Goal: Information Seeking & Learning: Learn about a topic

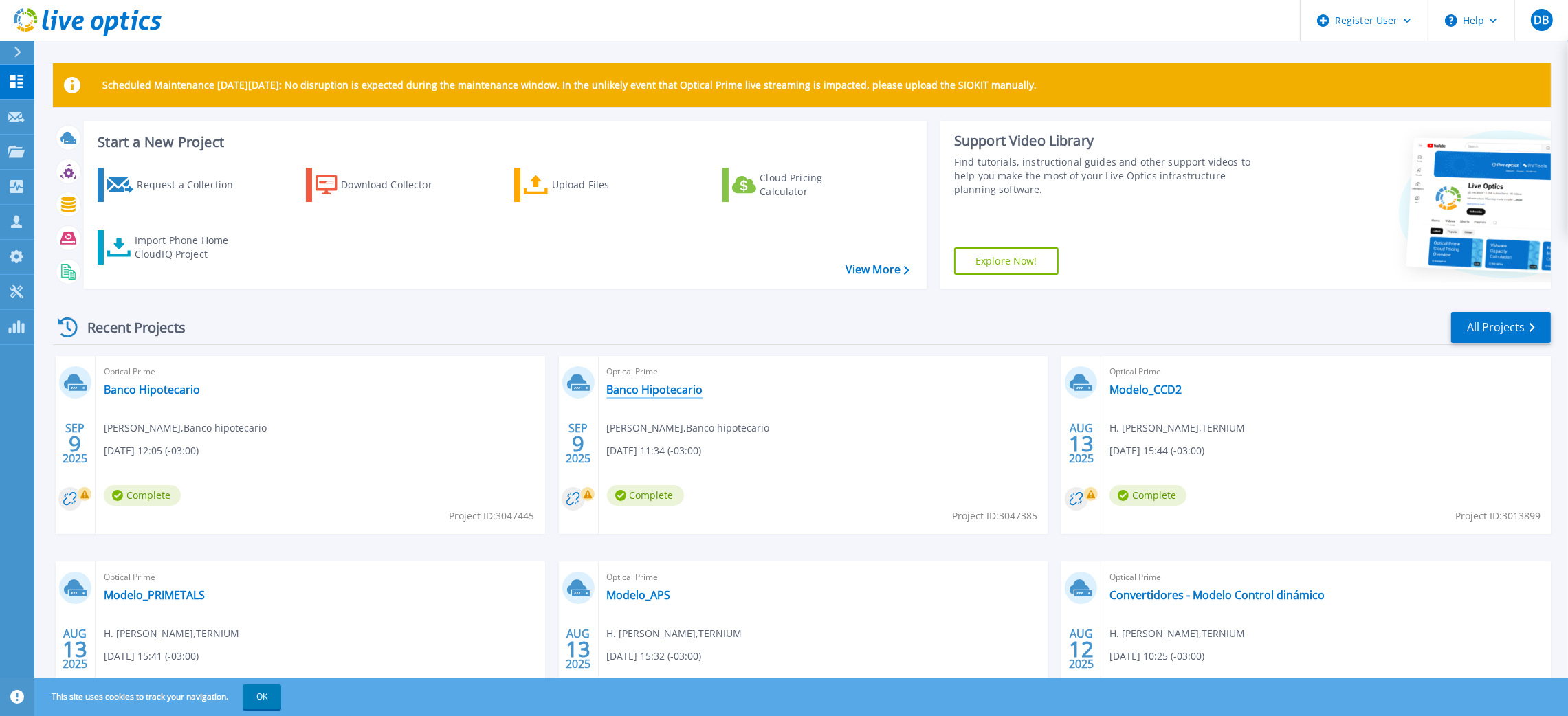
click at [639, 385] on link "Banco Hipotecario" at bounding box center [655, 390] width 96 height 14
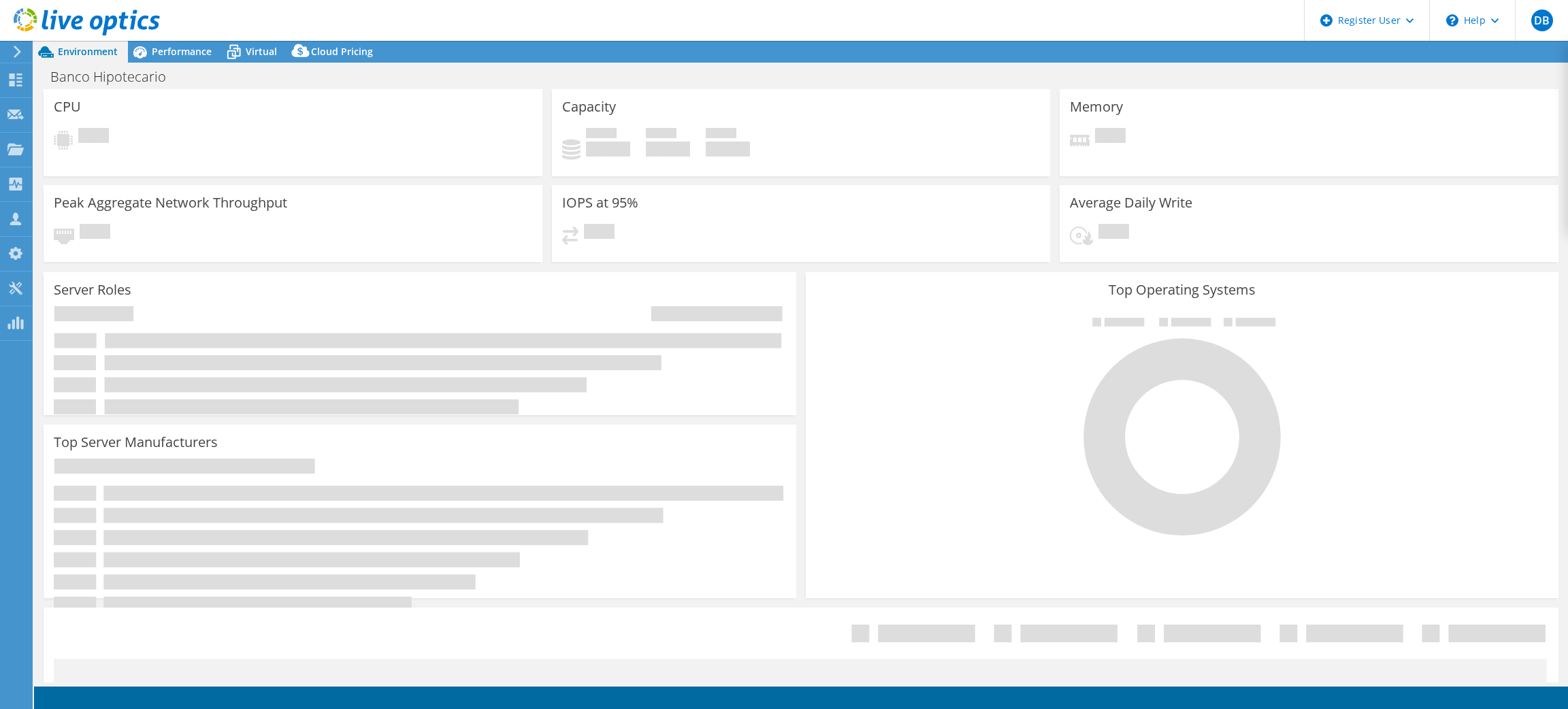
select select "USD"
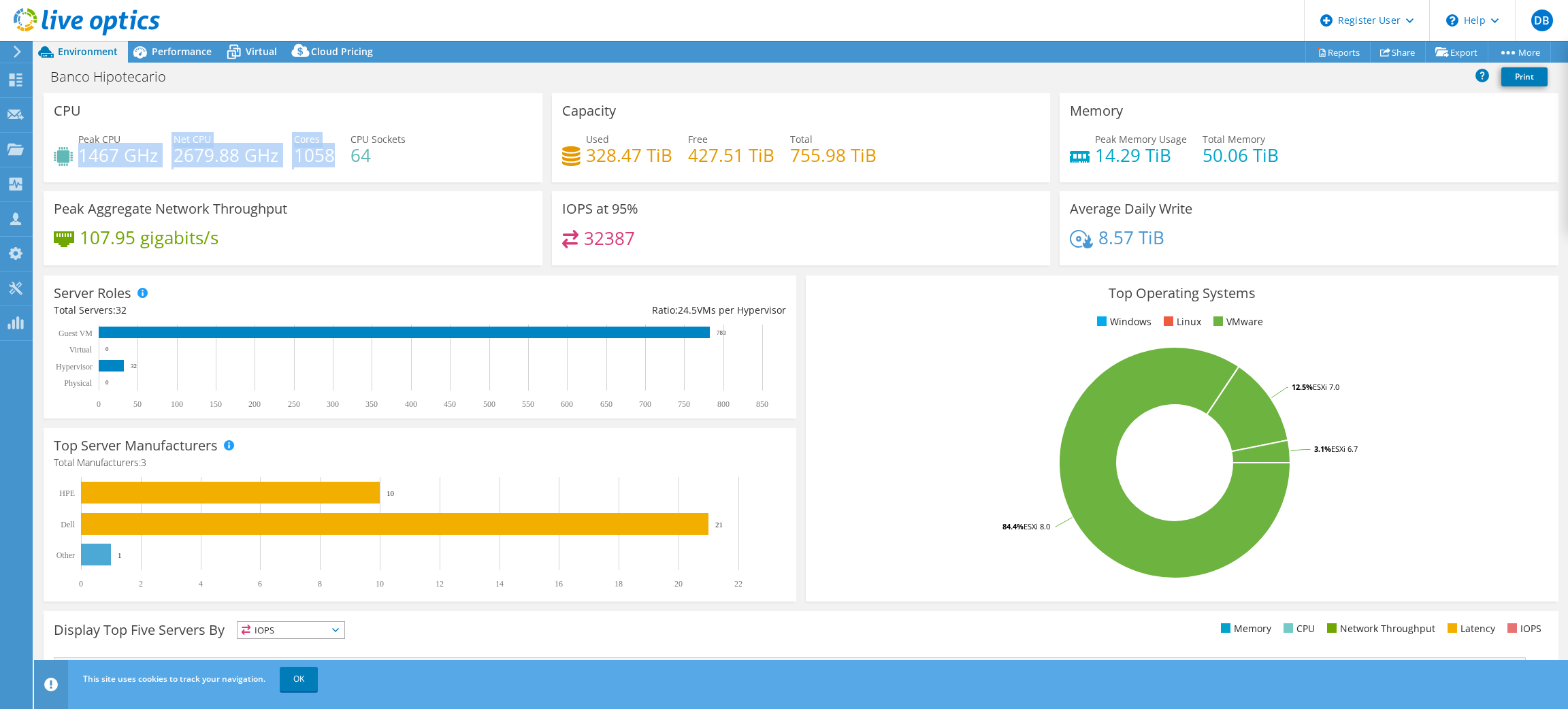
drag, startPoint x: 80, startPoint y: 150, endPoint x: 332, endPoint y: 145, distance: 252.0
click at [332, 145] on div "Peak CPU 1467 GHz Net CPU 2679.88 GHz Cores 1058 CPU Sockets 64" at bounding box center [292, 154] width 479 height 44
click at [335, 230] on div "107.95 gigabits/s" at bounding box center [292, 243] width 479 height 28
drag, startPoint x: 79, startPoint y: 150, endPoint x: 154, endPoint y: 150, distance: 75.0
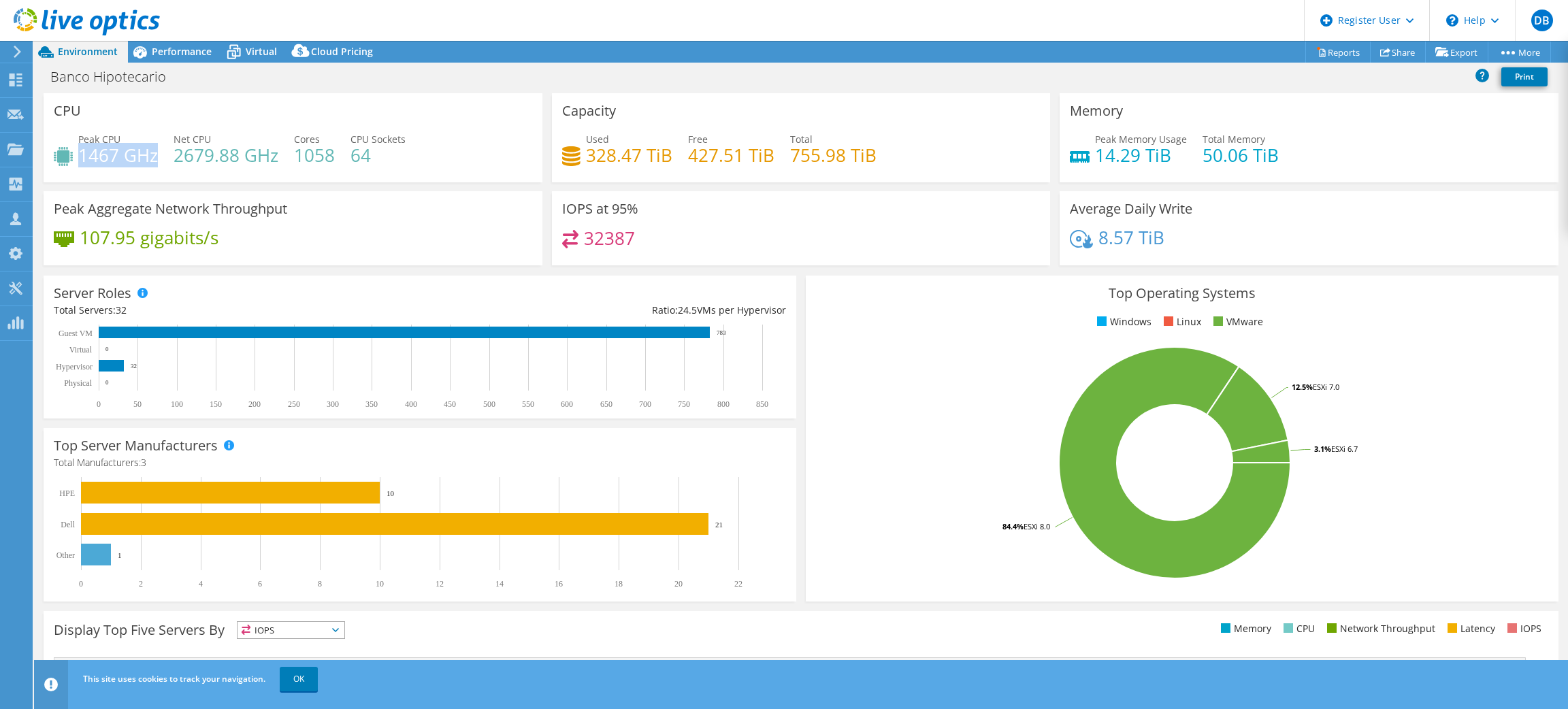
click at [154, 150] on h4 "1467 GHz" at bounding box center [118, 155] width 80 height 15
drag, startPoint x: 1189, startPoint y: 152, endPoint x: 1275, endPoint y: 147, distance: 86.1
click at [1275, 147] on div "Peak Memory Usage 14.29 TiB Total Memory 50.06 TiB" at bounding box center [1308, 154] width 479 height 44
drag, startPoint x: 782, startPoint y: 149, endPoint x: 963, endPoint y: 149, distance: 181.0
click at [963, 149] on div "Used 328.47 TiB Free 427.51 TiB Total 755.98 TiB" at bounding box center [801, 154] width 479 height 44
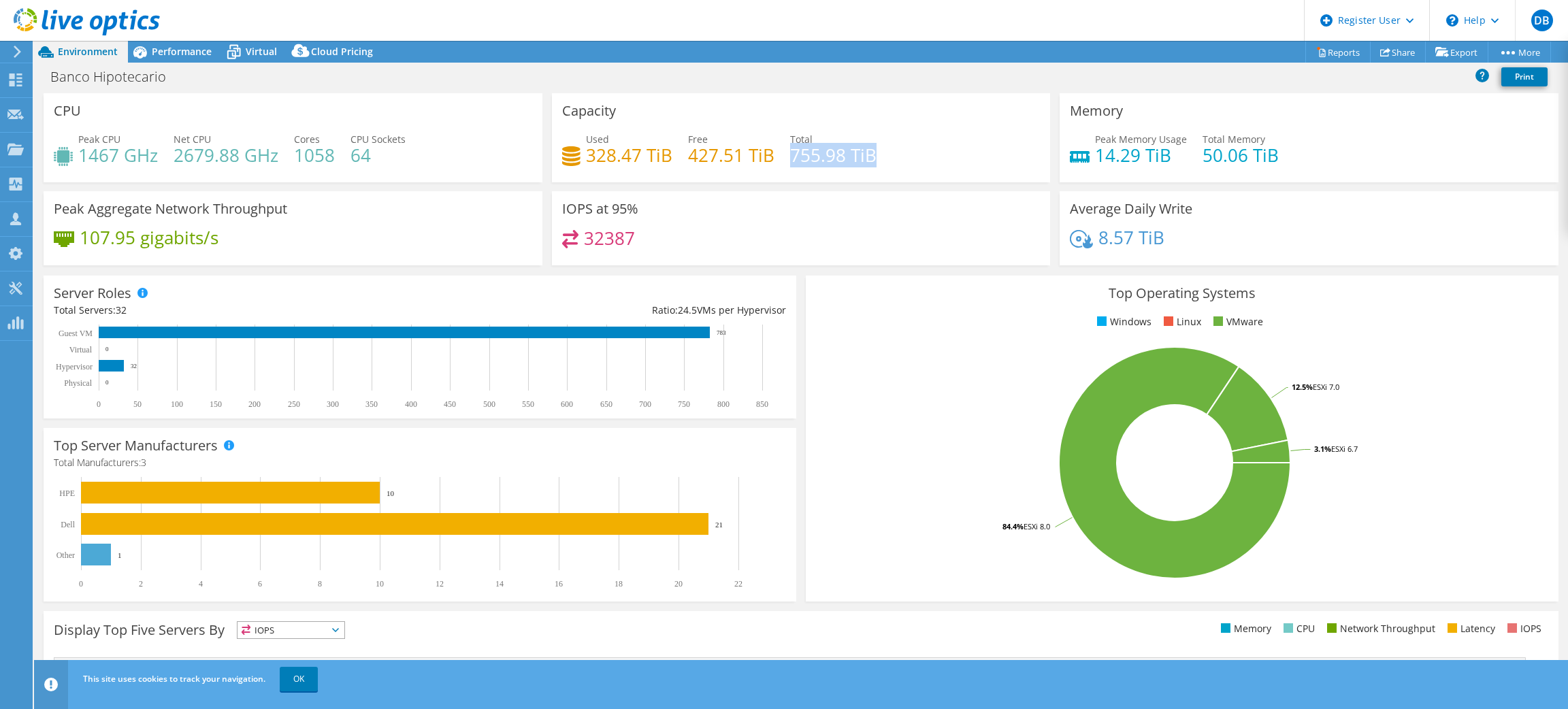
scroll to position [0, 0]
drag, startPoint x: 628, startPoint y: 239, endPoint x: 541, endPoint y: 236, distance: 87.1
click at [547, 236] on div "IOPS at 95% 32387" at bounding box center [802, 228] width 508 height 74
click at [177, 51] on span "Performance" at bounding box center [181, 51] width 60 height 13
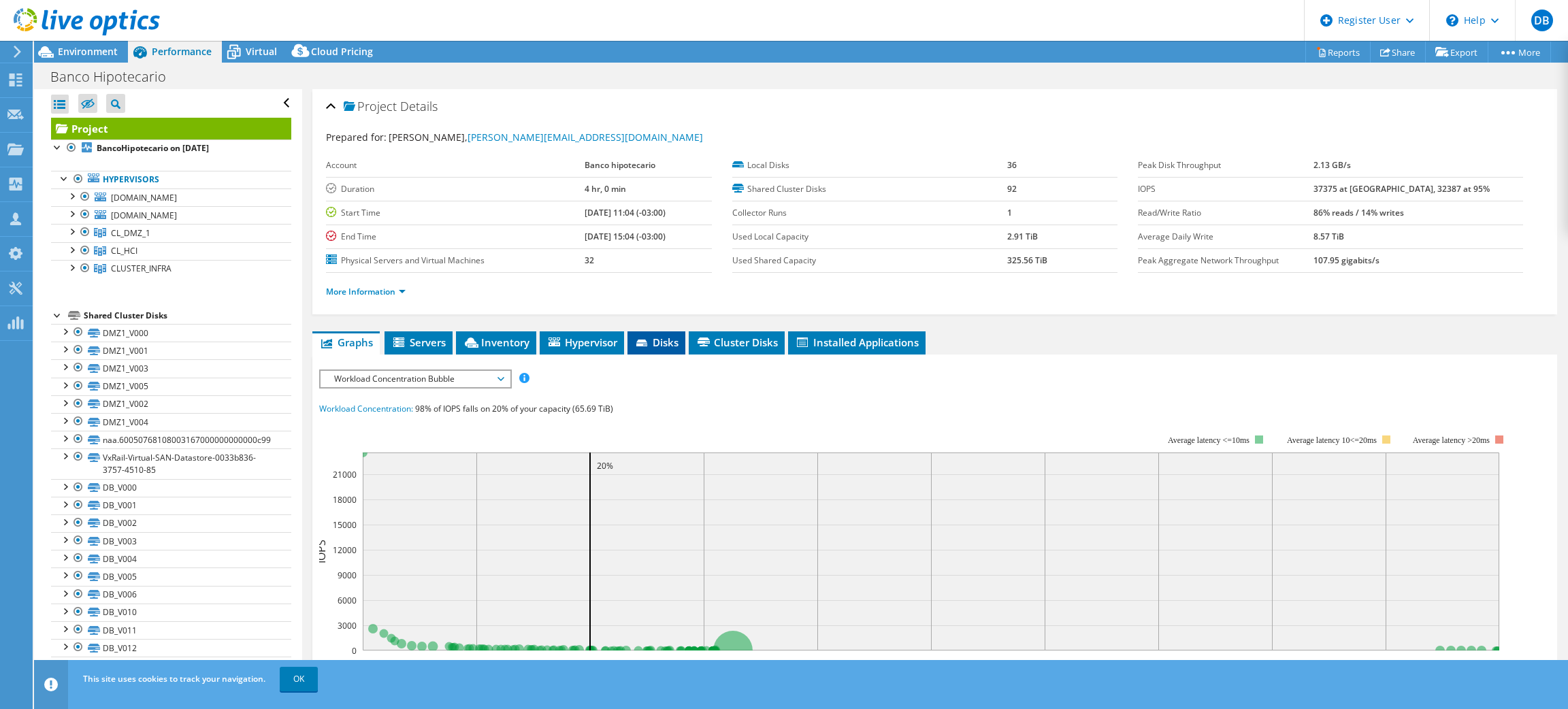
click at [656, 340] on span "Disks" at bounding box center [656, 342] width 44 height 14
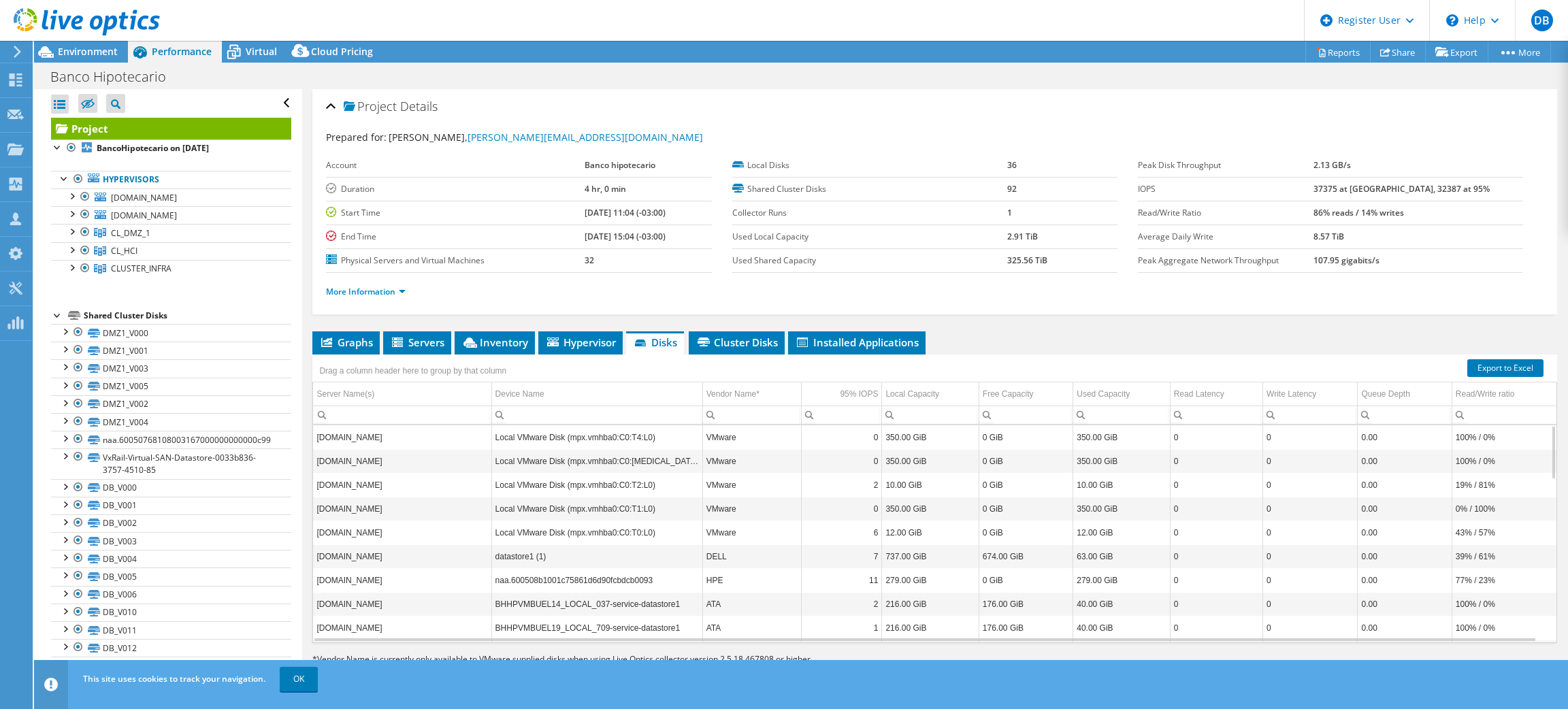
click at [83, 42] on div at bounding box center [80, 23] width 160 height 46
click at [106, 52] on span "Environment" at bounding box center [88, 51] width 60 height 13
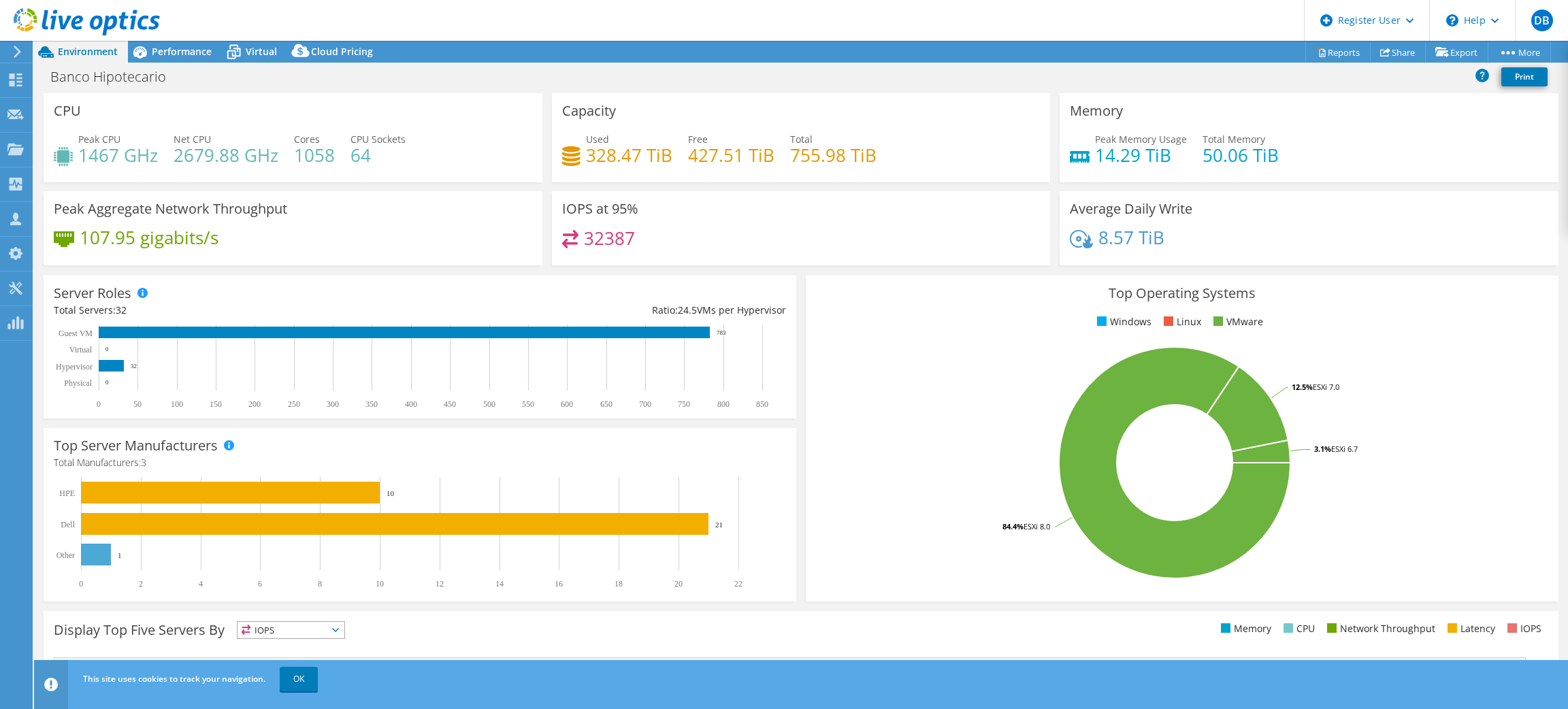
scroll to position [12, 0]
drag, startPoint x: 785, startPoint y: 150, endPoint x: 858, endPoint y: 145, distance: 73.2
click at [858, 148] on h4 "755.98 TiB" at bounding box center [833, 155] width 87 height 15
drag, startPoint x: 579, startPoint y: 238, endPoint x: 658, endPoint y: 242, distance: 79.1
click at [658, 242] on div "32387" at bounding box center [801, 244] width 479 height 29
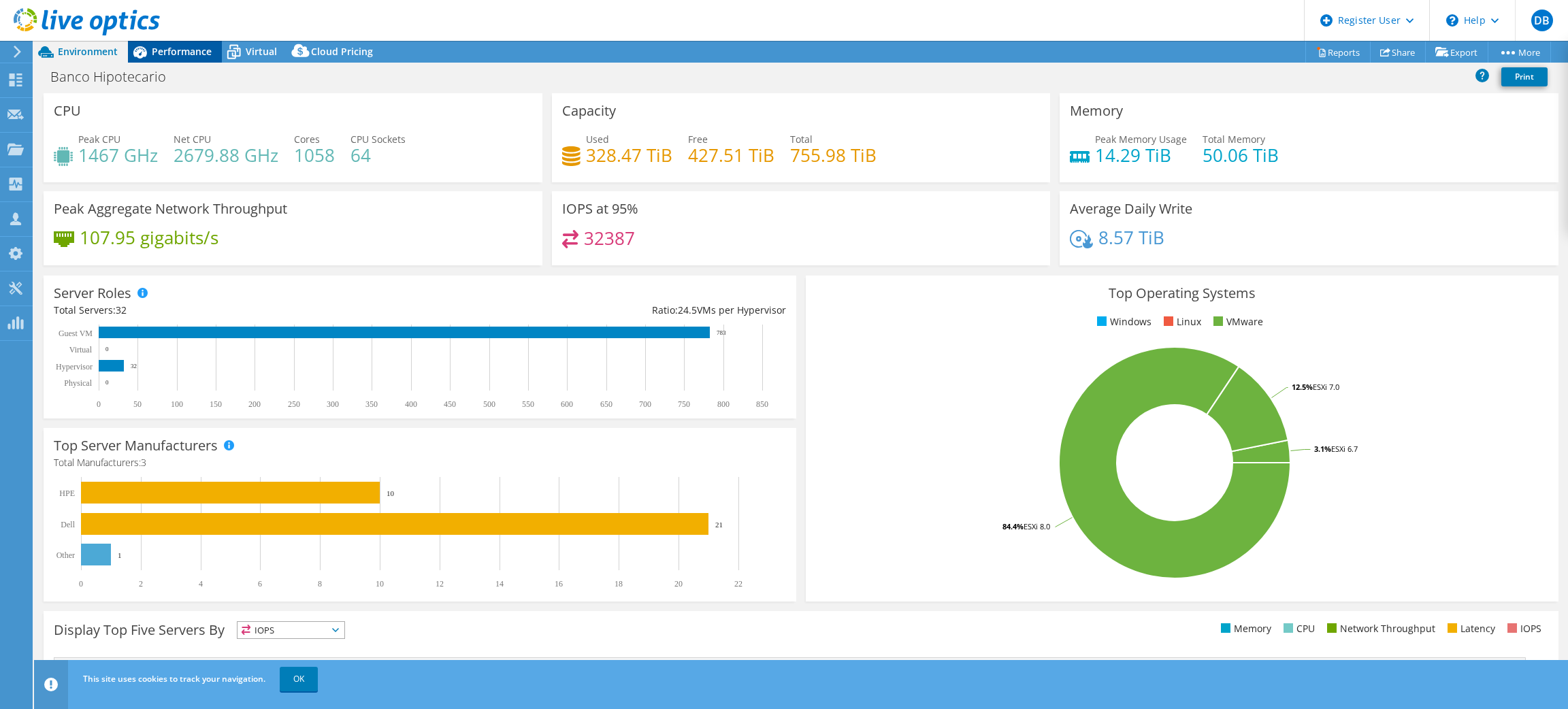
click at [148, 47] on icon at bounding box center [139, 51] width 24 height 24
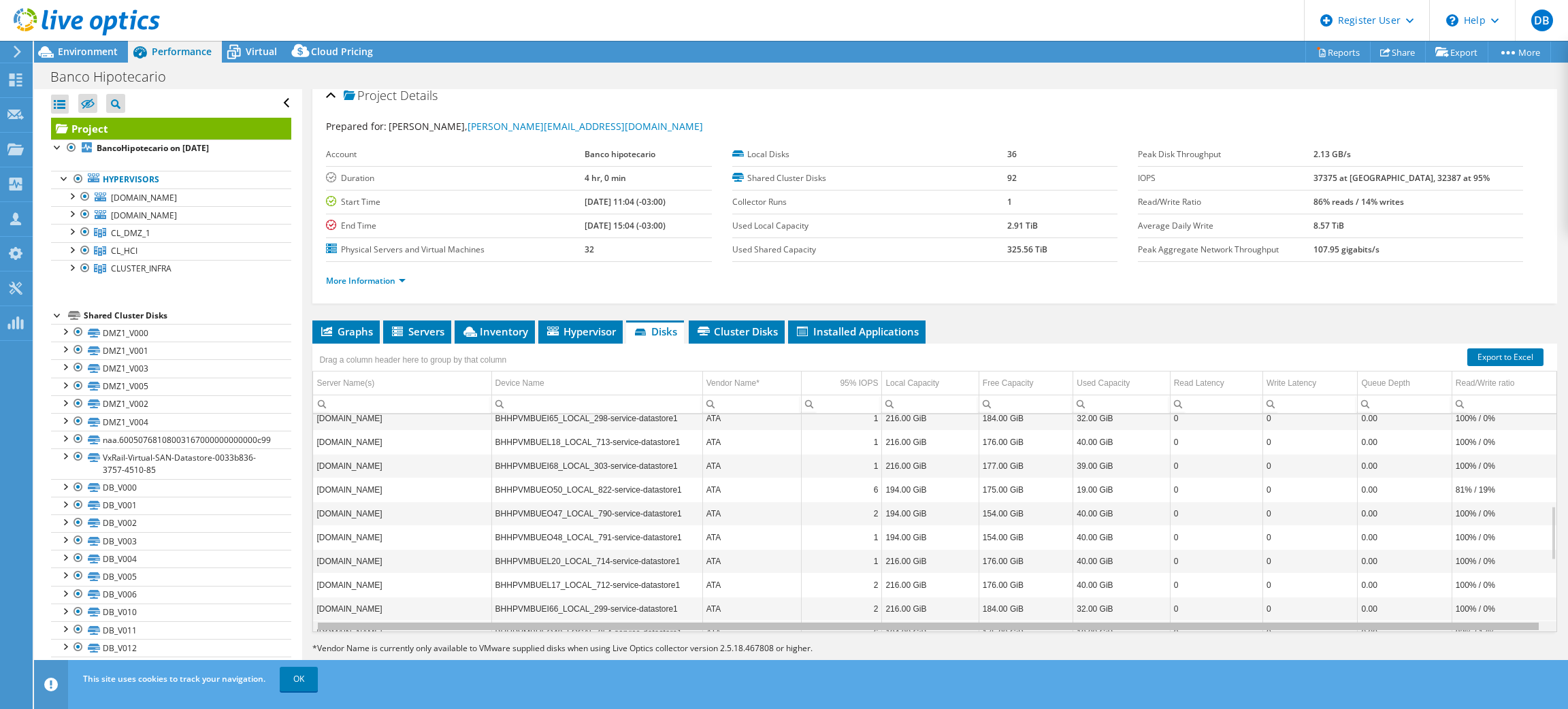
scroll to position [0, 0]
drag, startPoint x: 830, startPoint y: 628, endPoint x: 749, endPoint y: 651, distance: 84.2
click at [749, 651] on body "DB Dell User Diego Brunetti Diego.Brunetti@Dell.com Dell My Profile Log Out \n …" at bounding box center [784, 354] width 1568 height 709
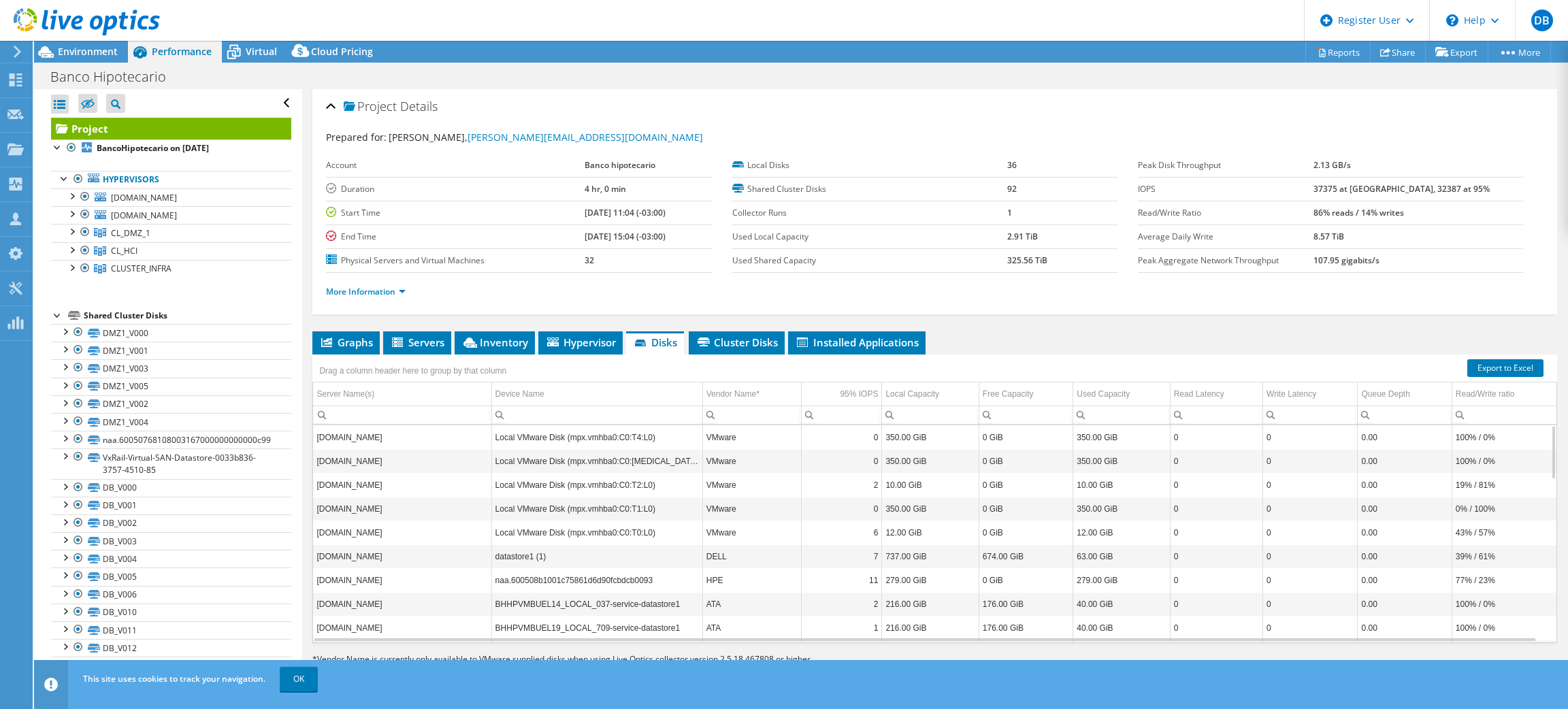
click at [57, 44] on div at bounding box center [80, 23] width 160 height 46
click at [78, 51] on span "Environment" at bounding box center [88, 51] width 60 height 13
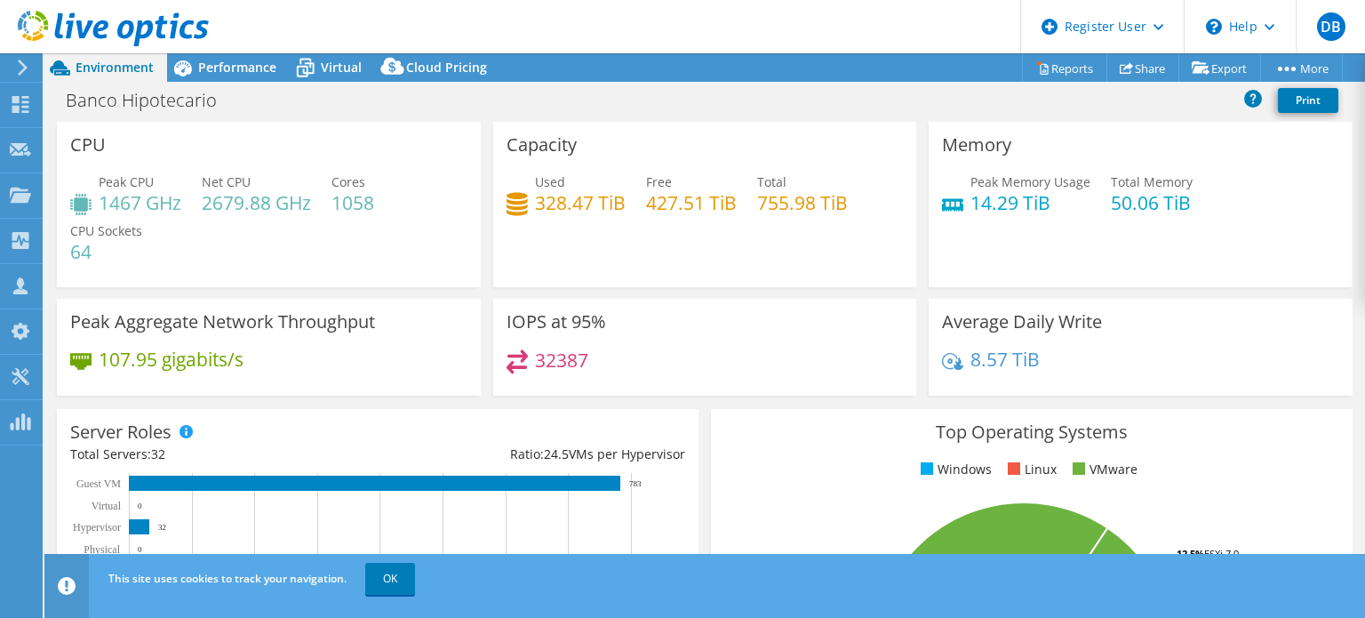
select select "USD"
